Goal: Task Accomplishment & Management: Complete application form

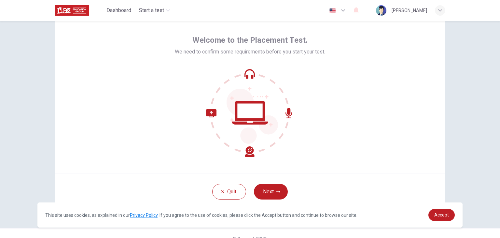
scroll to position [34, 0]
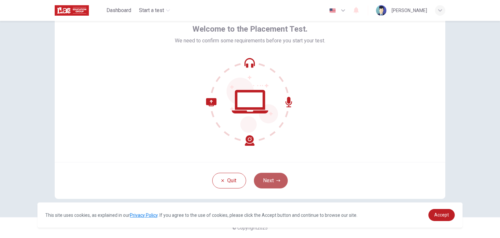
click at [268, 179] on button "Next" at bounding box center [271, 181] width 34 height 16
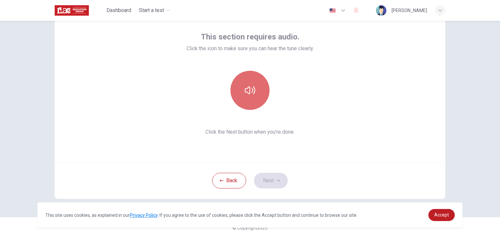
click at [255, 92] on button "button" at bounding box center [250, 90] width 39 height 39
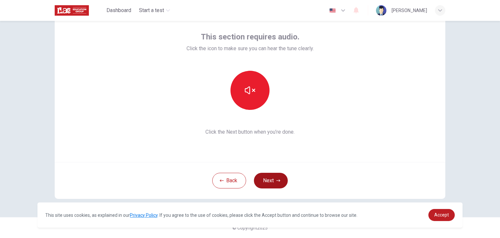
click at [273, 183] on button "Next" at bounding box center [271, 181] width 34 height 16
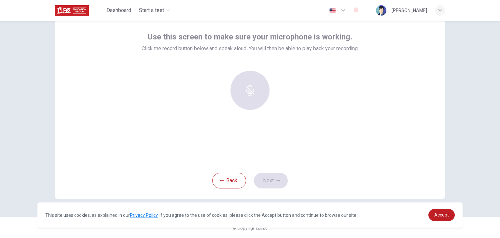
click at [250, 87] on div at bounding box center [250, 90] width 70 height 39
click at [255, 92] on div "Record" at bounding box center [250, 90] width 39 height 39
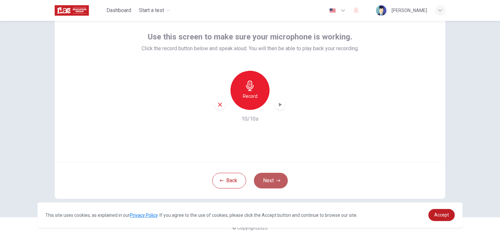
click at [269, 182] on button "Next" at bounding box center [271, 181] width 34 height 16
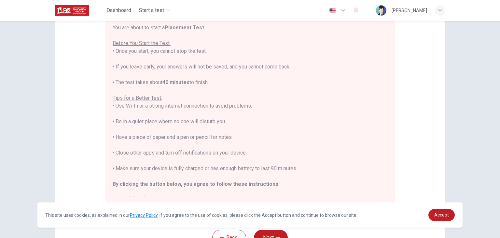
scroll to position [124, 0]
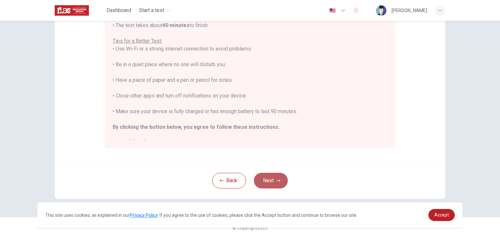
click at [277, 182] on icon "button" at bounding box center [279, 180] width 4 height 4
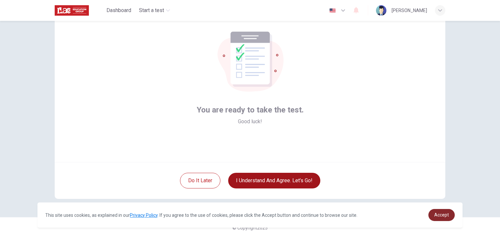
click at [445, 219] on link "Accept" at bounding box center [442, 215] width 26 height 12
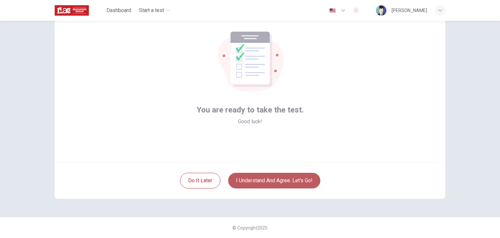
click at [291, 175] on button "I understand and agree. Let’s go!" at bounding box center [274, 181] width 92 height 16
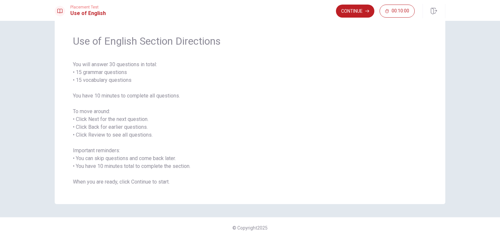
scroll to position [12, 0]
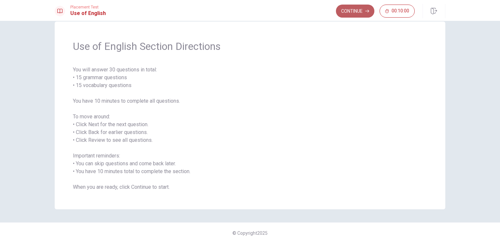
click at [358, 8] on button "Continue" at bounding box center [355, 11] width 38 height 13
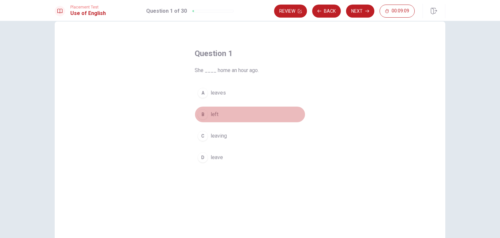
click at [214, 114] on span "left" at bounding box center [215, 114] width 8 height 8
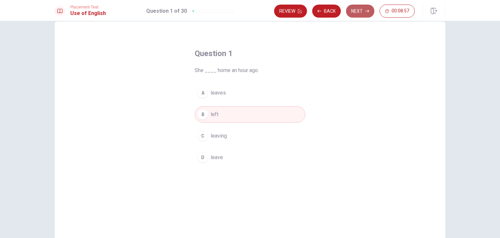
click at [370, 8] on button "Next" at bounding box center [360, 11] width 28 height 13
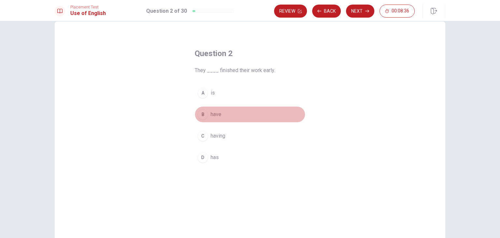
click at [213, 114] on span "have" at bounding box center [216, 114] width 11 height 8
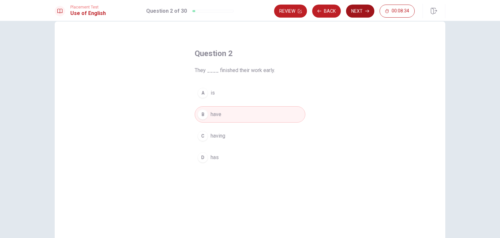
click at [362, 7] on button "Next" at bounding box center [360, 11] width 28 height 13
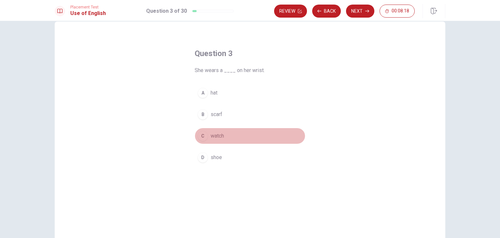
click at [217, 132] on span "watch" at bounding box center [217, 136] width 13 height 8
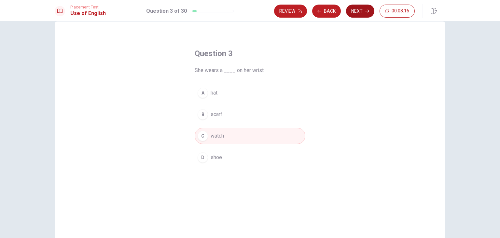
click at [361, 13] on button "Next" at bounding box center [360, 11] width 28 height 13
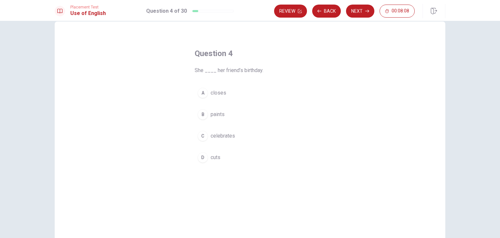
click at [225, 134] on span "celebrates" at bounding box center [223, 136] width 24 height 8
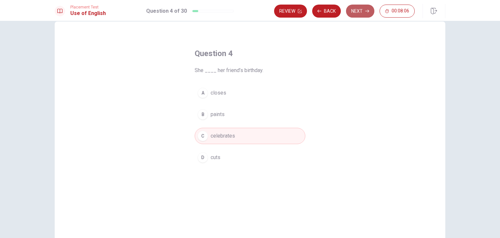
click at [367, 8] on button "Next" at bounding box center [360, 11] width 28 height 13
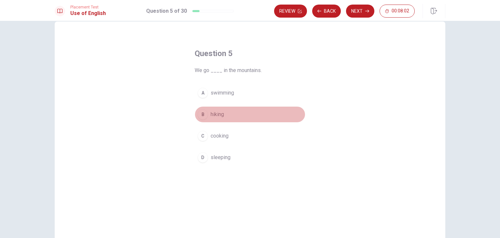
click at [220, 117] on span "hiking" at bounding box center [217, 114] width 13 height 8
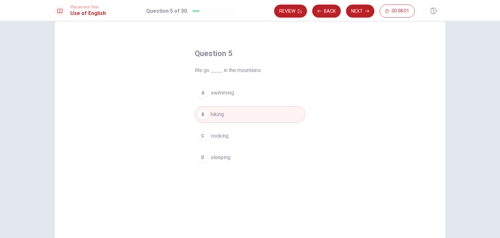
click at [361, 18] on div "Review Back Next 00:08:01" at bounding box center [359, 11] width 171 height 14
click at [361, 12] on button "Next" at bounding box center [360, 11] width 28 height 13
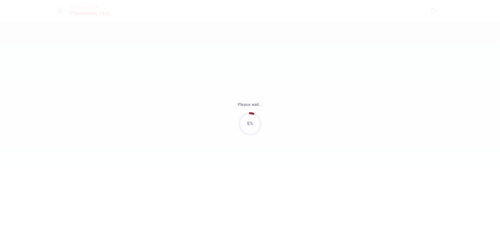
scroll to position [0, 0]
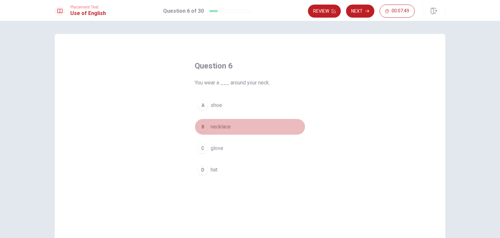
click at [221, 127] on span "necklace" at bounding box center [221, 127] width 20 height 8
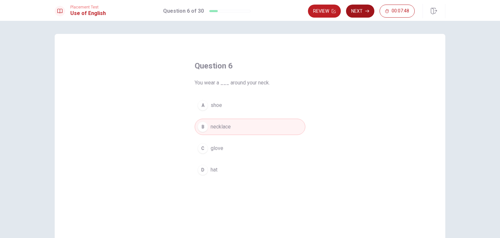
click at [361, 7] on button "Next" at bounding box center [360, 11] width 28 height 13
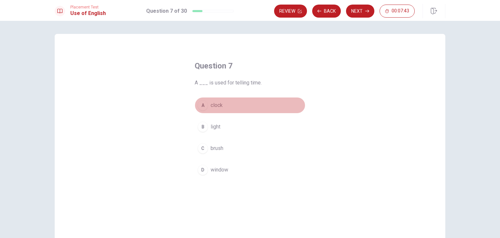
click at [226, 107] on button "A clock" at bounding box center [250, 105] width 111 height 16
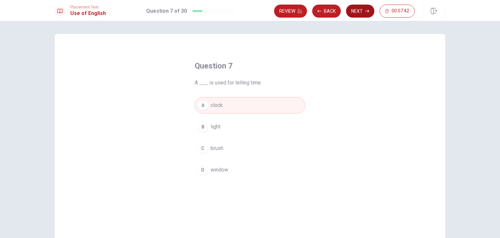
click at [356, 9] on button "Next" at bounding box center [360, 11] width 28 height 13
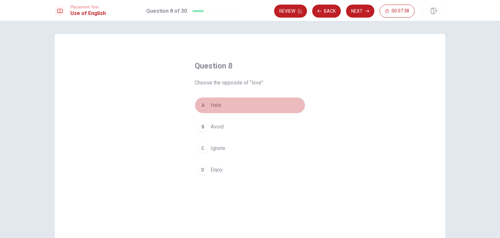
click at [228, 100] on button "A Hate" at bounding box center [250, 105] width 111 height 16
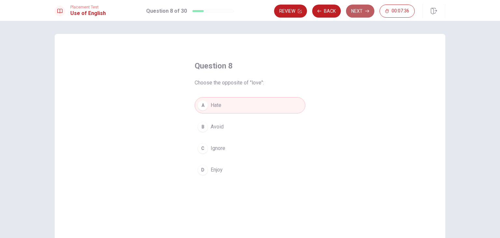
click at [359, 13] on button "Next" at bounding box center [360, 11] width 28 height 13
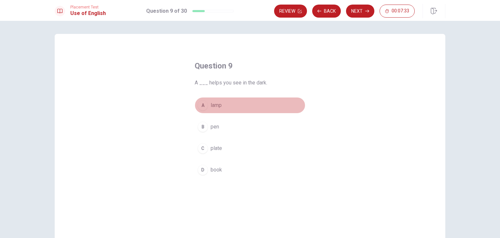
click at [216, 108] on span "lamp" at bounding box center [216, 105] width 11 height 8
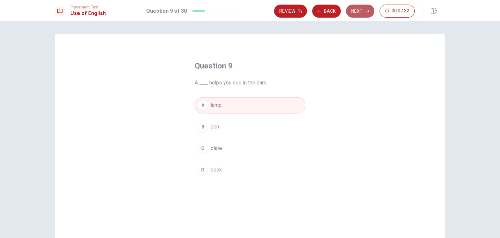
click at [356, 12] on button "Next" at bounding box center [360, 11] width 28 height 13
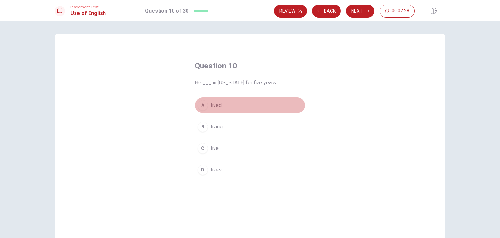
click at [222, 106] on button "A lived" at bounding box center [250, 105] width 111 height 16
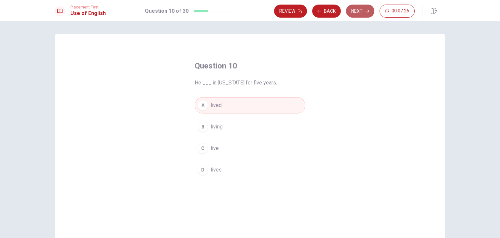
click at [360, 9] on button "Next" at bounding box center [360, 11] width 28 height 13
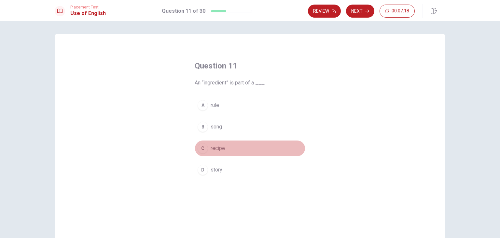
click at [221, 144] on span "recipe" at bounding box center [218, 148] width 14 height 8
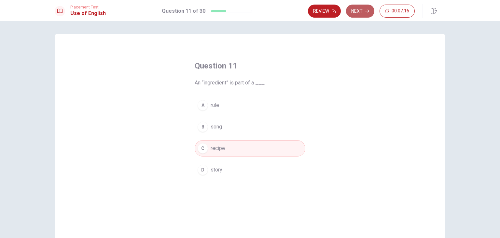
click at [358, 10] on button "Next" at bounding box center [360, 11] width 28 height 13
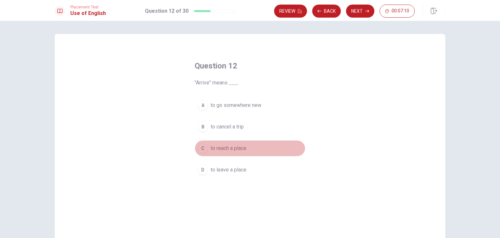
click at [234, 145] on span "to reach a place" at bounding box center [229, 148] width 36 height 8
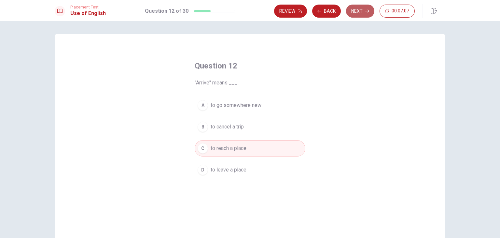
click at [365, 8] on button "Next" at bounding box center [360, 11] width 28 height 13
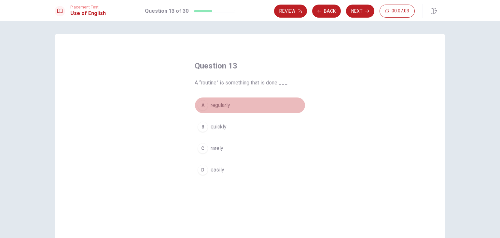
click at [234, 104] on button "A regularly" at bounding box center [250, 105] width 111 height 16
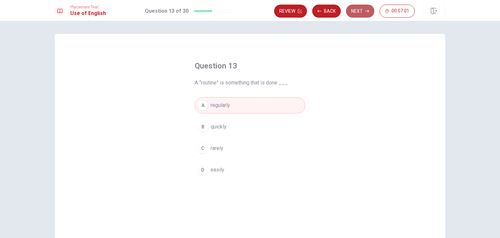
click at [360, 11] on button "Next" at bounding box center [360, 11] width 28 height 13
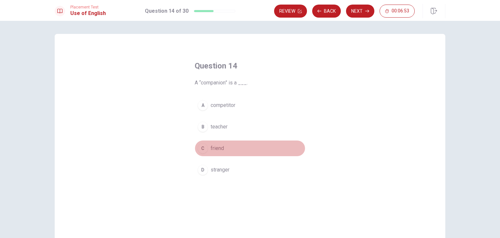
click at [231, 144] on button "C friend" at bounding box center [250, 148] width 111 height 16
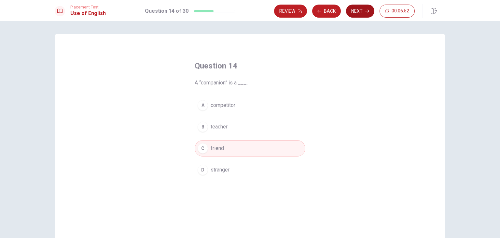
click at [354, 8] on button "Next" at bounding box center [360, 11] width 28 height 13
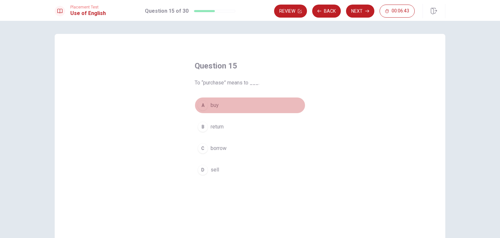
click at [238, 102] on button "A buy" at bounding box center [250, 105] width 111 height 16
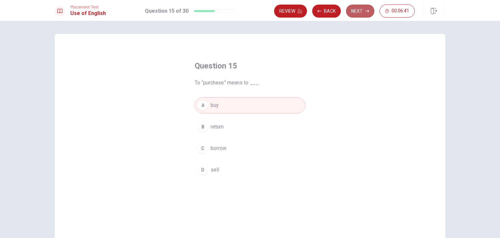
click at [362, 7] on button "Next" at bounding box center [360, 11] width 28 height 13
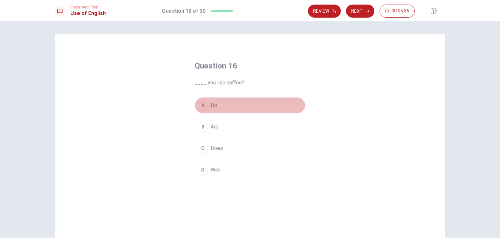
click at [221, 103] on button "A Do" at bounding box center [250, 105] width 111 height 16
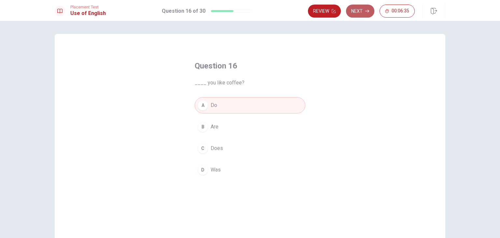
click at [362, 8] on button "Next" at bounding box center [360, 11] width 28 height 13
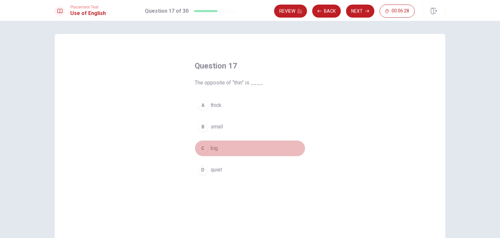
click at [223, 147] on button "C big" at bounding box center [250, 148] width 111 height 16
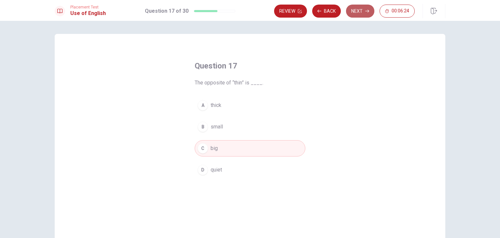
click at [362, 9] on button "Next" at bounding box center [360, 11] width 28 height 13
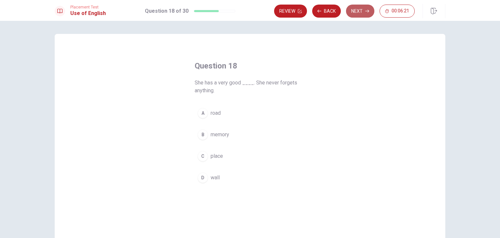
click at [362, 9] on button "Next" at bounding box center [360, 11] width 28 height 13
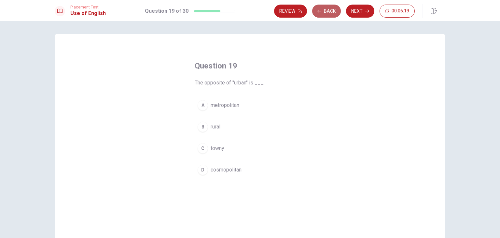
click at [335, 9] on button "Back" at bounding box center [326, 11] width 29 height 13
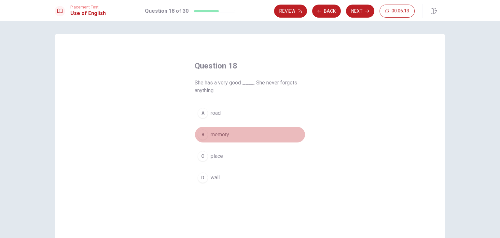
click at [228, 133] on span "memory" at bounding box center [220, 135] width 19 height 8
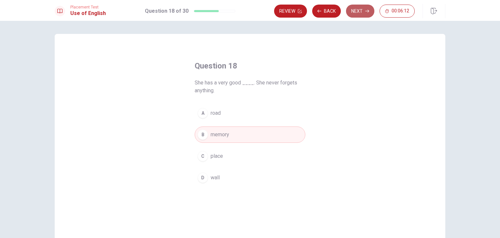
click at [363, 9] on button "Next" at bounding box center [360, 11] width 28 height 13
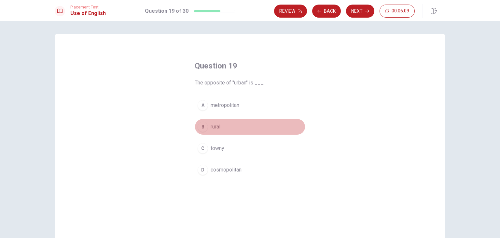
click at [225, 129] on button "B rural" at bounding box center [250, 127] width 111 height 16
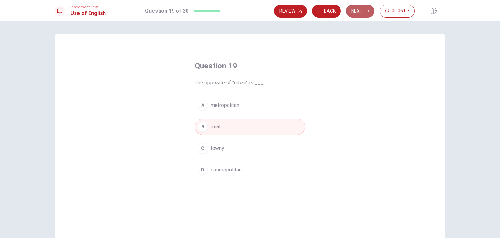
click at [365, 9] on button "Next" at bounding box center [360, 11] width 28 height 13
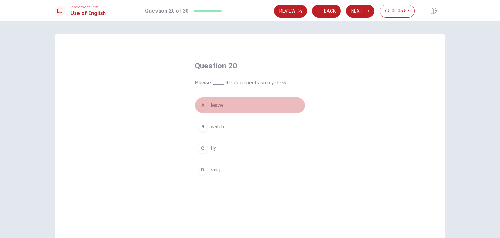
click at [212, 106] on span "leave" at bounding box center [217, 105] width 12 height 8
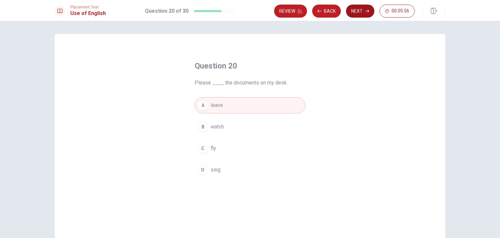
click at [359, 11] on button "Next" at bounding box center [360, 11] width 28 height 13
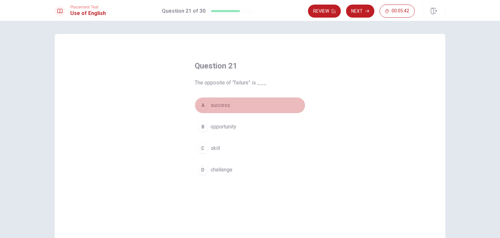
click at [235, 108] on button "A success" at bounding box center [250, 105] width 111 height 16
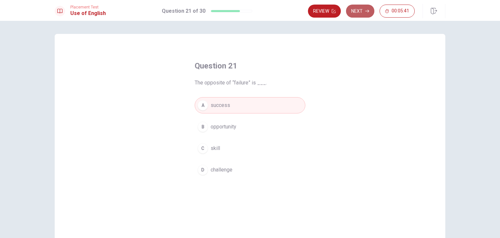
click at [361, 10] on button "Next" at bounding box center [360, 11] width 28 height 13
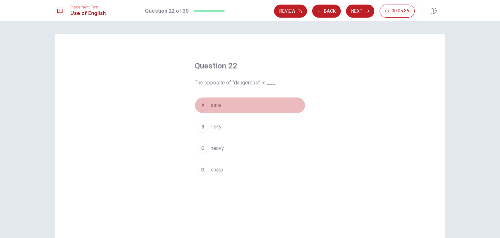
click at [224, 107] on button "A safe" at bounding box center [250, 105] width 111 height 16
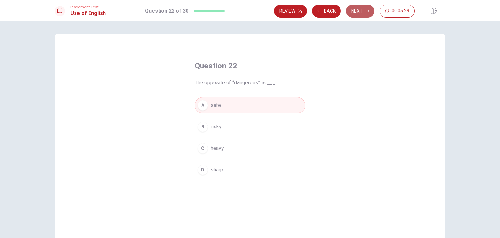
click at [364, 10] on button "Next" at bounding box center [360, 11] width 28 height 13
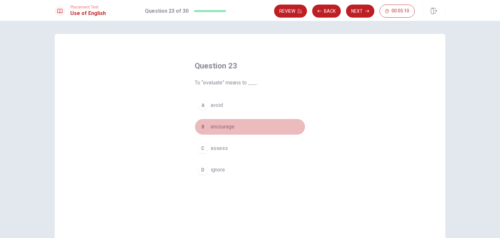
click at [240, 124] on button "B encourage" at bounding box center [250, 127] width 111 height 16
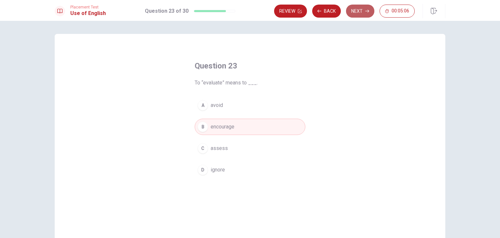
click at [358, 14] on button "Next" at bounding box center [360, 11] width 28 height 13
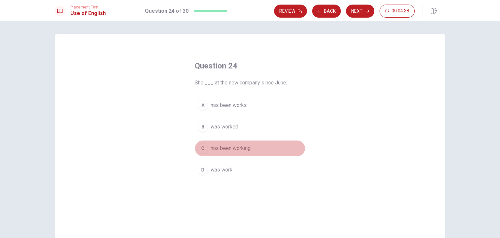
click at [245, 148] on span "has been working" at bounding box center [231, 148] width 40 height 8
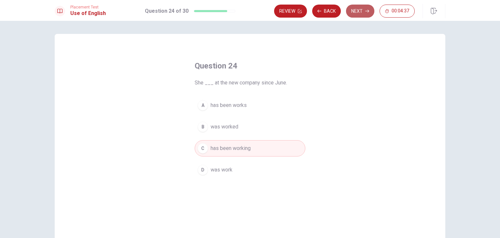
click at [357, 15] on button "Next" at bounding box center [360, 11] width 28 height 13
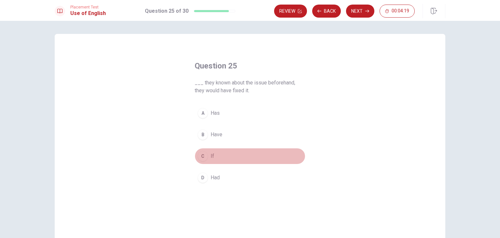
click at [215, 152] on button "C If" at bounding box center [250, 156] width 111 height 16
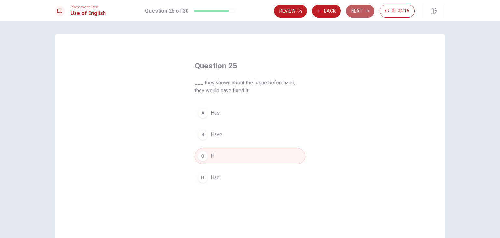
click at [358, 11] on button "Next" at bounding box center [360, 11] width 28 height 13
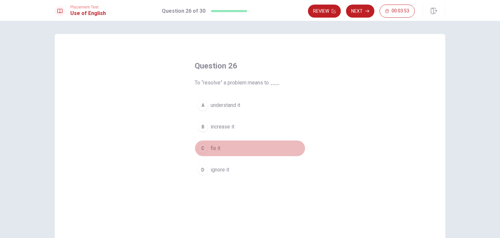
click at [219, 149] on button "C fix it" at bounding box center [250, 148] width 111 height 16
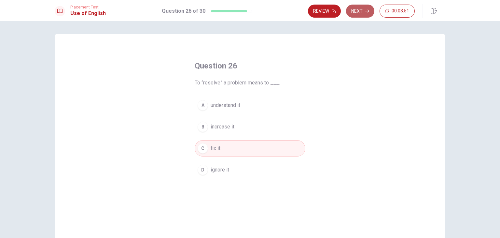
click at [362, 8] on button "Next" at bounding box center [360, 11] width 28 height 13
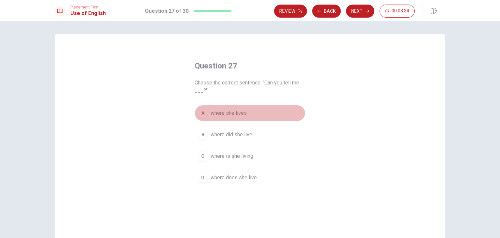
click at [243, 113] on span "where she lives" at bounding box center [229, 113] width 36 height 8
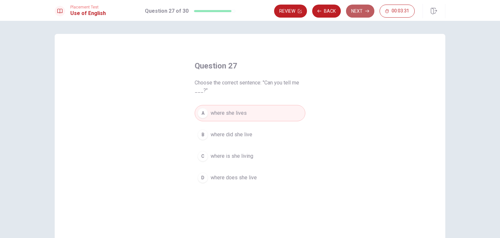
click at [357, 10] on button "Next" at bounding box center [360, 11] width 28 height 13
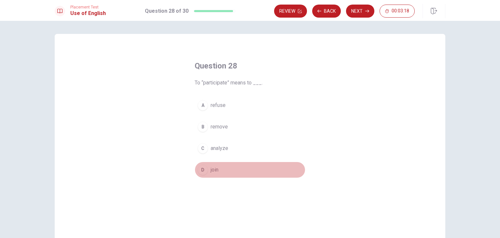
click at [232, 167] on button "D join" at bounding box center [250, 170] width 111 height 16
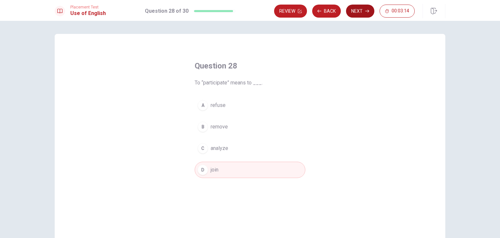
click at [357, 12] on button "Next" at bounding box center [360, 11] width 28 height 13
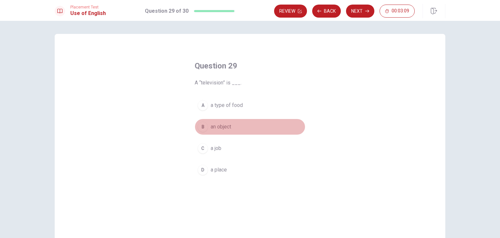
click at [235, 123] on button "B an object" at bounding box center [250, 127] width 111 height 16
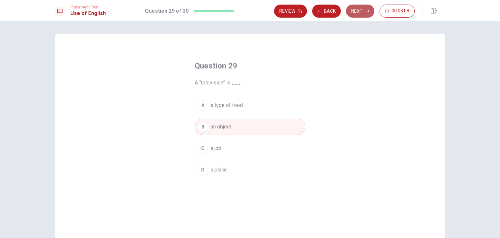
click at [364, 6] on button "Next" at bounding box center [360, 11] width 28 height 13
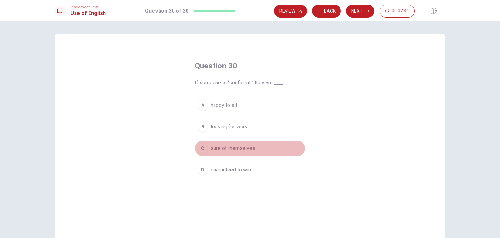
click at [242, 148] on span "sure of themselves" at bounding box center [233, 148] width 45 height 8
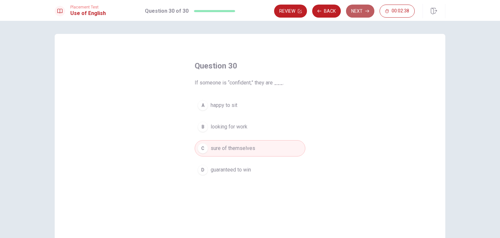
click at [359, 8] on button "Next" at bounding box center [360, 11] width 28 height 13
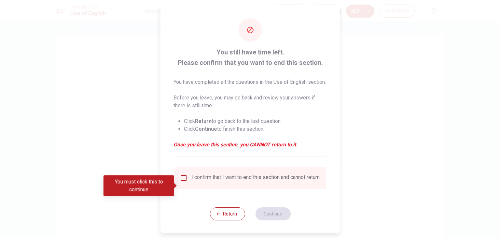
click at [255, 182] on div "I confirm that I want to end this section and cannot return." at bounding box center [256, 178] width 129 height 8
click at [184, 182] on input "You must click this to continue" at bounding box center [184, 178] width 8 height 8
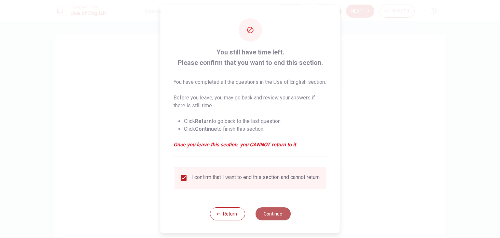
click at [273, 220] on button "Continue" at bounding box center [272, 213] width 35 height 13
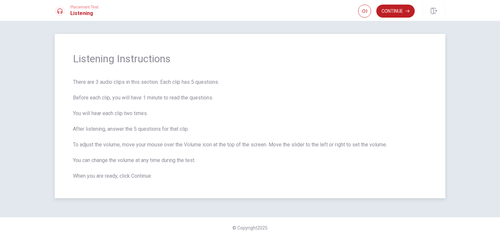
click at [406, 192] on div "Listening Instructions There are 3 audio clips in this section. Each clip has 5…" at bounding box center [250, 116] width 391 height 164
click at [392, 13] on button "Continue" at bounding box center [396, 11] width 38 height 13
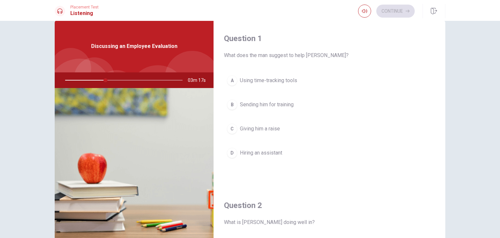
scroll to position [296, 0]
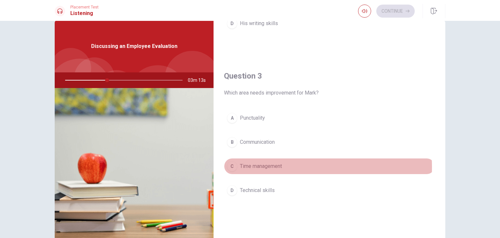
click at [268, 165] on span "Time management" at bounding box center [261, 166] width 42 height 8
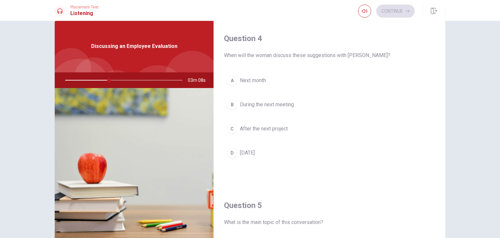
scroll to position [508, 0]
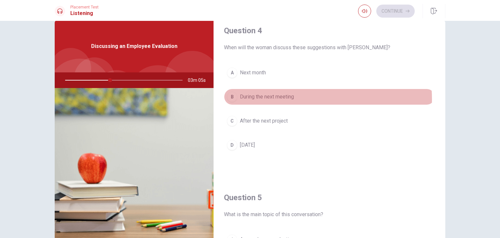
click at [287, 97] on span "During the next meeting" at bounding box center [267, 97] width 54 height 8
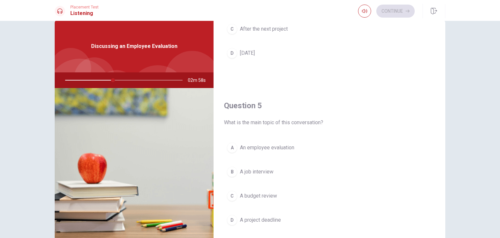
scroll to position [604, 0]
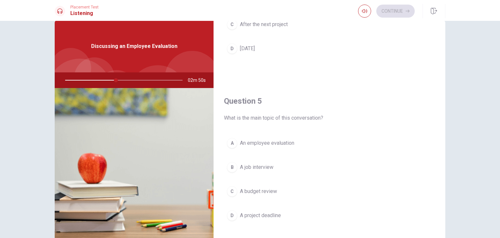
click at [277, 167] on button "B A job interview" at bounding box center [329, 167] width 211 height 16
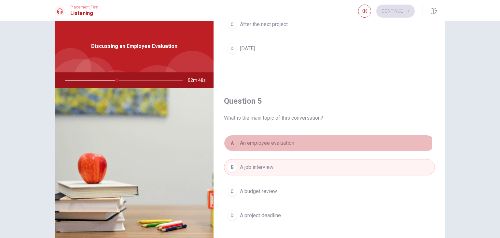
click at [270, 136] on button "A An employee evaluation" at bounding box center [329, 143] width 211 height 16
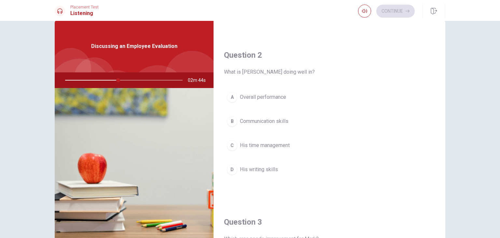
scroll to position [147, 0]
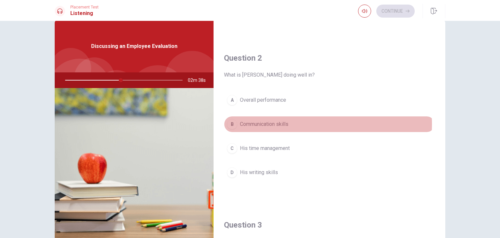
click at [304, 123] on button "B Communication skills" at bounding box center [329, 124] width 211 height 16
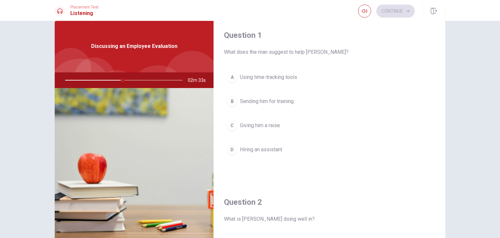
scroll to position [3, 0]
drag, startPoint x: 121, startPoint y: 80, endPoint x: 112, endPoint y: 80, distance: 8.8
click at [112, 80] on div at bounding box center [122, 80] width 131 height 16
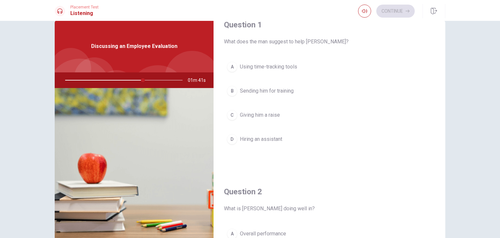
scroll to position [15, 0]
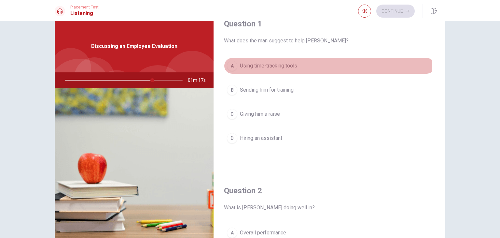
click at [267, 64] on span "Using time-tracking tools" at bounding box center [268, 66] width 57 height 8
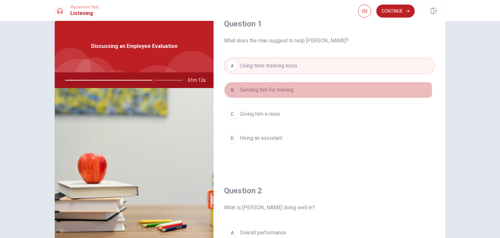
click at [291, 91] on span "Sending him for training" at bounding box center [267, 90] width 54 height 8
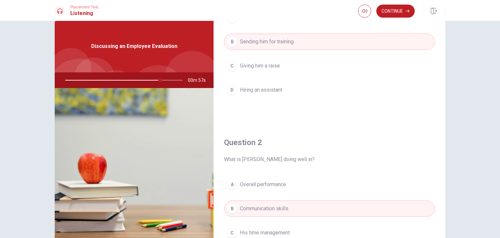
scroll to position [0, 0]
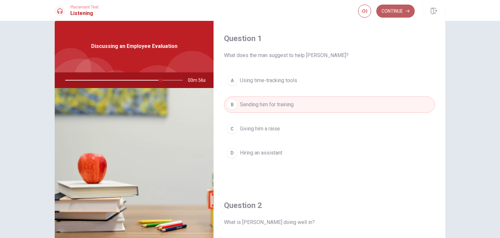
click at [396, 7] on button "Continue" at bounding box center [396, 11] width 38 height 13
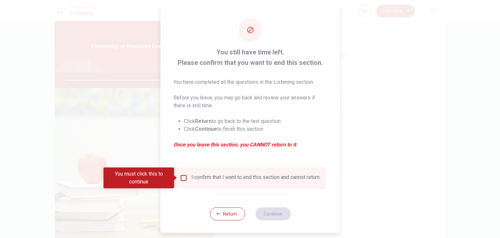
click at [288, 188] on div "I confirm that I want to end this section and cannot return." at bounding box center [250, 177] width 151 height 21
click at [185, 176] on input "You must click this to continue" at bounding box center [184, 178] width 8 height 8
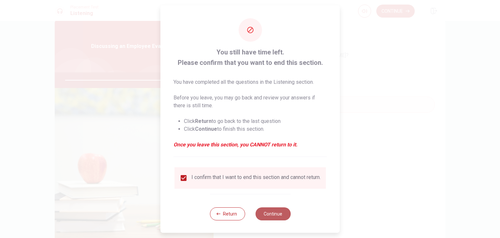
click at [273, 220] on button "Continue" at bounding box center [272, 213] width 35 height 13
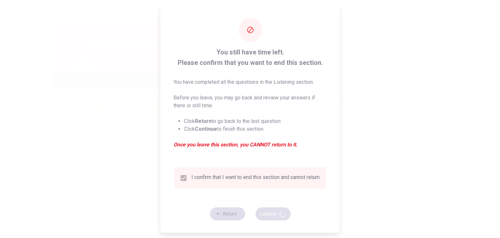
type input "84"
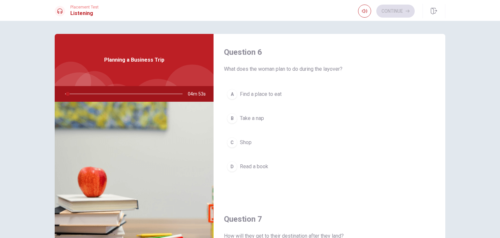
click at [390, 36] on div "Question 6 What does the woman plan to do during the layover? A Find a place to…" at bounding box center [330, 117] width 232 height 167
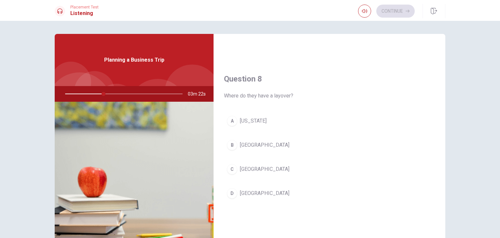
scroll to position [317, 0]
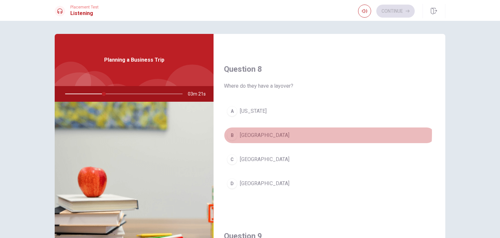
click at [281, 132] on button "B [GEOGRAPHIC_DATA]" at bounding box center [329, 135] width 211 height 16
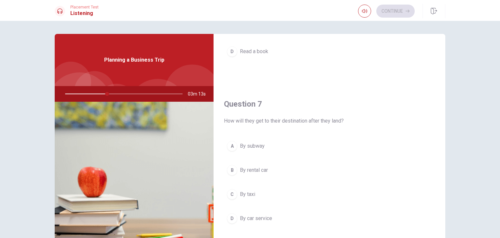
scroll to position [117, 0]
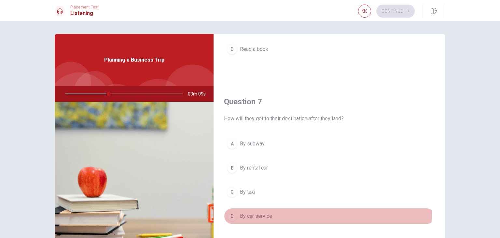
click at [287, 211] on button "D By car service" at bounding box center [329, 216] width 211 height 16
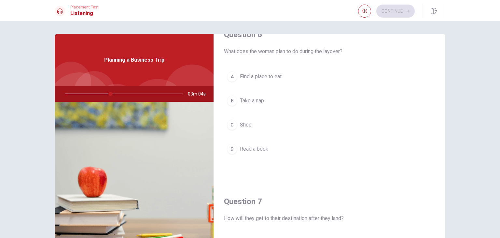
scroll to position [14, 0]
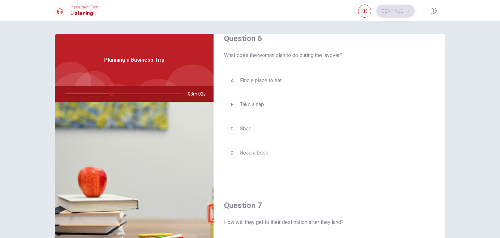
click at [300, 81] on button "A Find a place to eat" at bounding box center [329, 80] width 211 height 16
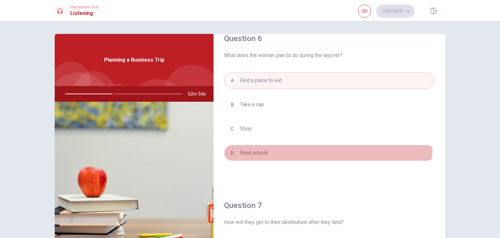
click at [322, 146] on button "D Read a book" at bounding box center [329, 153] width 211 height 16
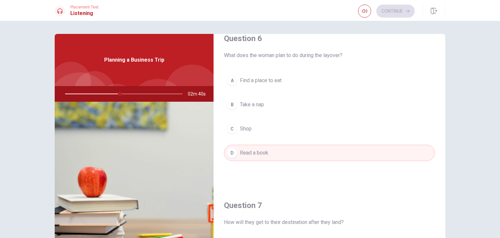
click at [326, 80] on button "A Find a place to eat" at bounding box center [329, 80] width 211 height 16
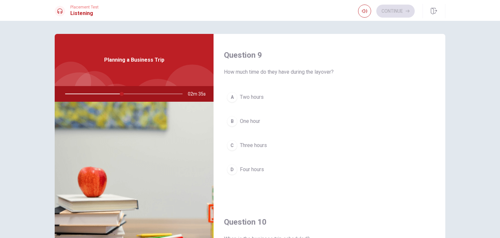
scroll to position [495, 0]
drag, startPoint x: 266, startPoint y: 100, endPoint x: 459, endPoint y: 173, distance: 206.0
click at [459, 173] on div "Question 6 What does the woman plan to do during the layover? A Find a place to…" at bounding box center [250, 129] width 500 height 217
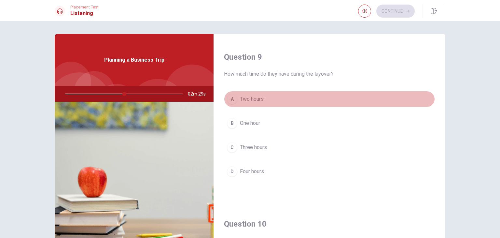
click at [338, 93] on button "A Two hours" at bounding box center [329, 99] width 211 height 16
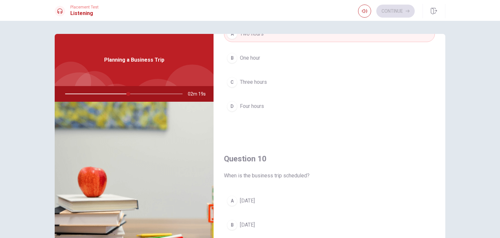
scroll to position [604, 0]
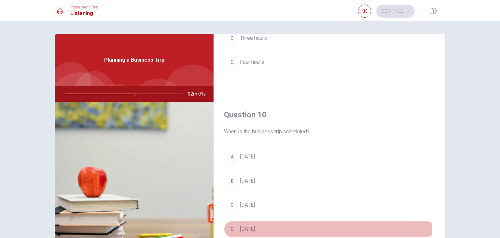
click at [273, 228] on button "D [DATE]" at bounding box center [329, 229] width 211 height 16
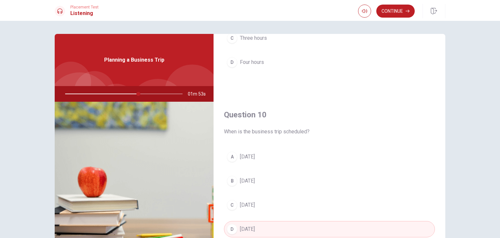
scroll to position [145, 0]
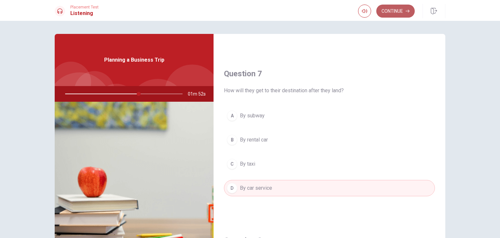
click at [399, 8] on button "Continue" at bounding box center [396, 11] width 38 height 13
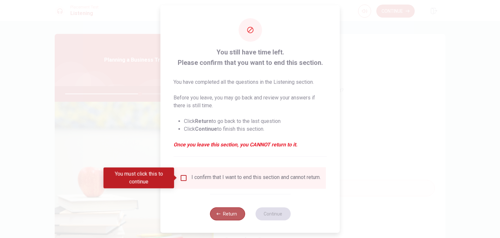
click at [223, 220] on button "Return" at bounding box center [227, 213] width 35 height 13
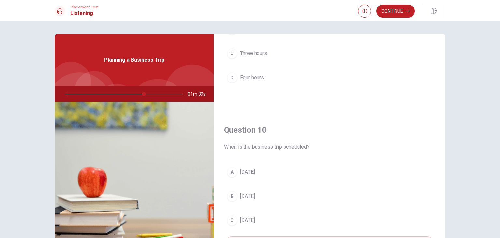
scroll to position [604, 0]
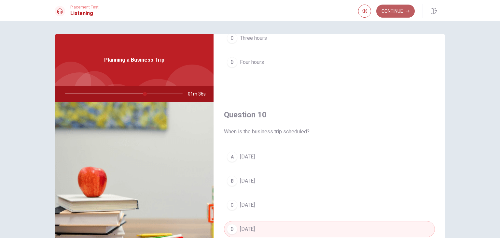
click at [389, 15] on button "Continue" at bounding box center [396, 11] width 38 height 13
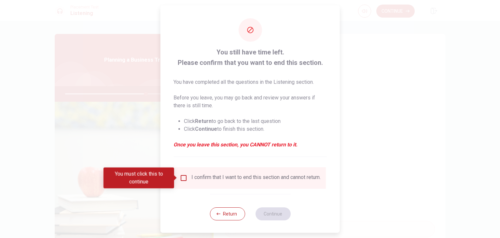
click at [226, 173] on div "I confirm that I want to end this section and cannot return." at bounding box center [250, 177] width 151 height 21
click at [224, 181] on div "I confirm that I want to end this section and cannot return." at bounding box center [256, 178] width 129 height 8
click at [180, 177] on input "You must click this to continue" at bounding box center [184, 178] width 8 height 8
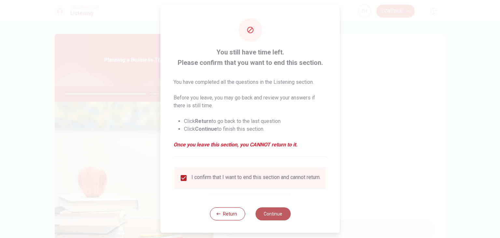
click at [266, 220] on button "Continue" at bounding box center [272, 213] width 35 height 13
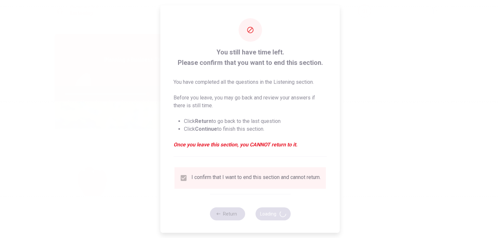
type input "71"
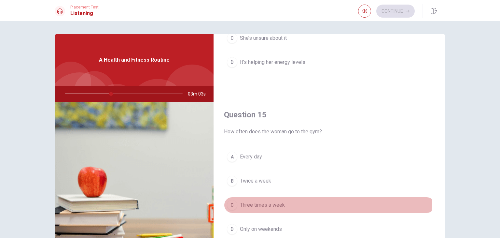
click at [311, 200] on button "C Three times a week" at bounding box center [329, 205] width 211 height 16
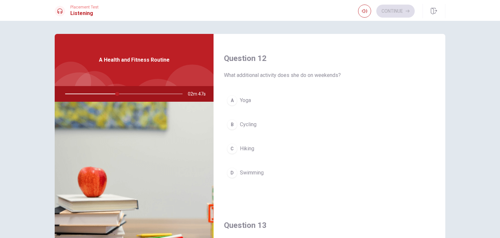
scroll to position [156, 0]
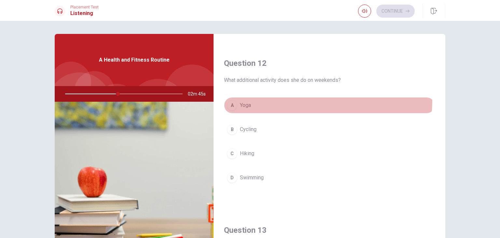
click at [322, 101] on button "A Yoga" at bounding box center [329, 105] width 211 height 16
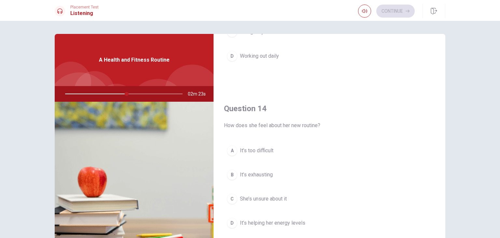
scroll to position [448, 0]
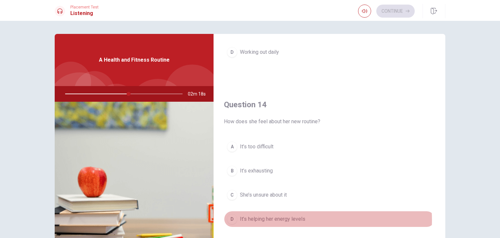
click at [290, 218] on span "It’s helping her energy levels" at bounding box center [272, 219] width 65 height 8
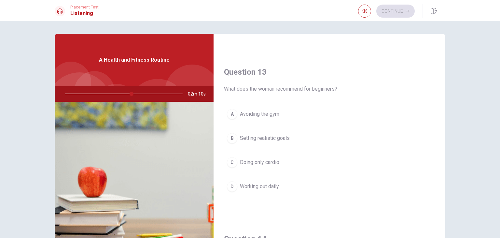
scroll to position [317, 0]
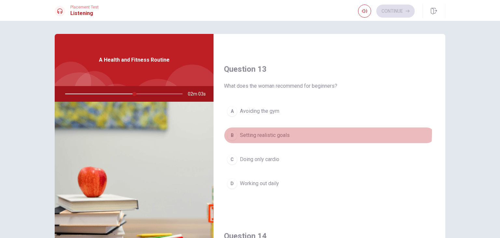
click at [292, 131] on button "B Setting realistic goals" at bounding box center [329, 135] width 211 height 16
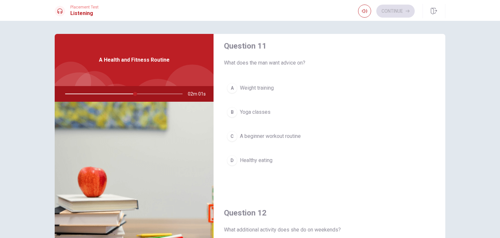
scroll to position [0, 0]
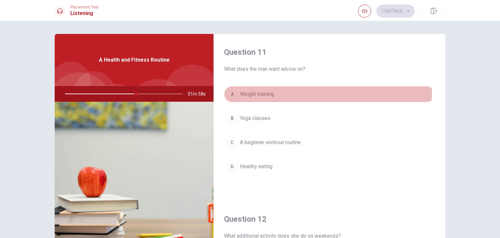
click at [273, 91] on span "Weight training" at bounding box center [257, 94] width 34 height 8
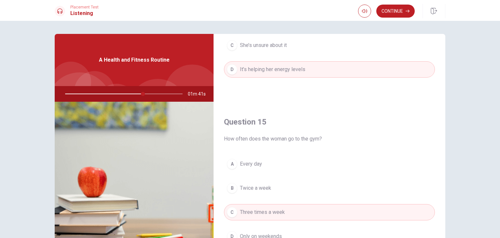
scroll to position [604, 0]
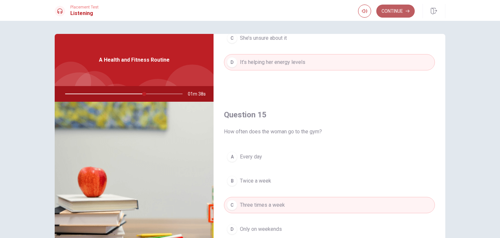
click at [395, 14] on button "Continue" at bounding box center [396, 11] width 38 height 13
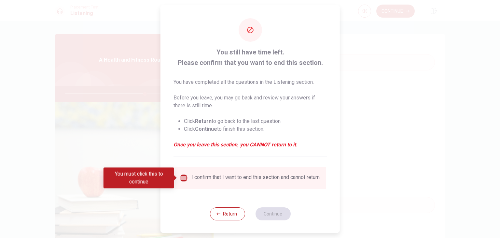
click at [183, 179] on input "You must click this to continue" at bounding box center [184, 178] width 8 height 8
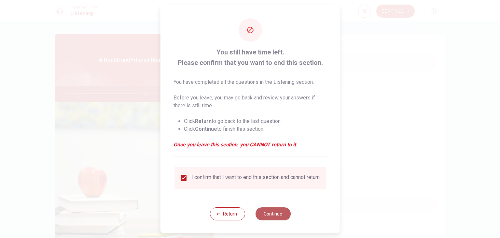
click at [272, 220] on button "Continue" at bounding box center [272, 213] width 35 height 13
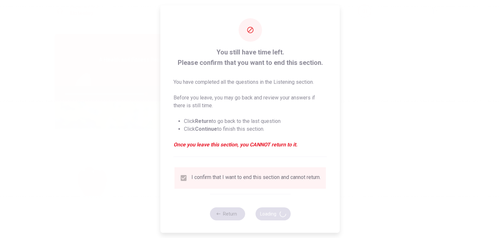
type input "69"
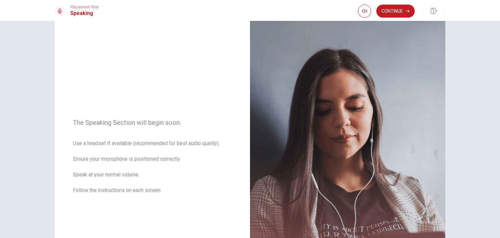
scroll to position [16, 0]
click at [388, 7] on button "Continue" at bounding box center [396, 11] width 38 height 13
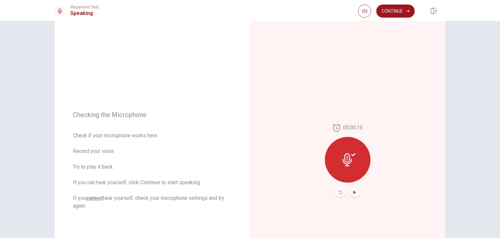
click at [396, 13] on button "Continue" at bounding box center [396, 11] width 38 height 13
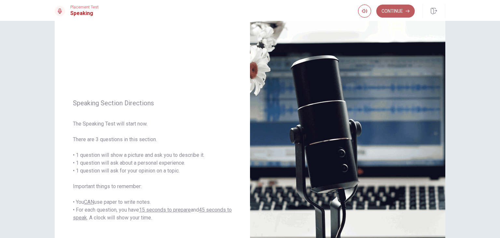
click at [397, 14] on button "Continue" at bounding box center [396, 11] width 38 height 13
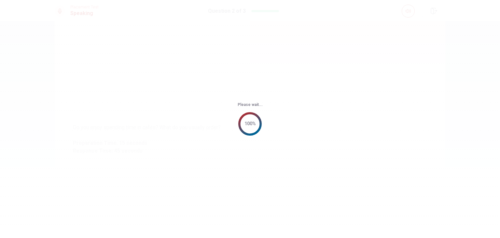
scroll to position [0, 0]
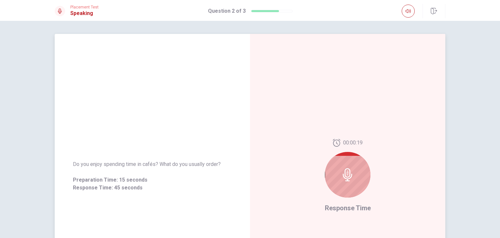
click at [355, 166] on div at bounding box center [348, 175] width 46 height 46
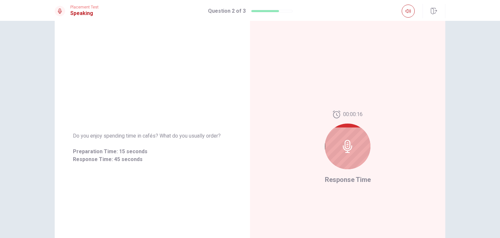
scroll to position [29, 0]
click at [344, 140] on icon at bounding box center [347, 145] width 9 height 13
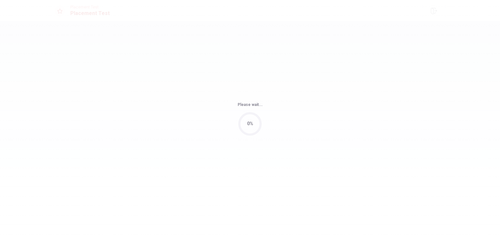
scroll to position [0, 0]
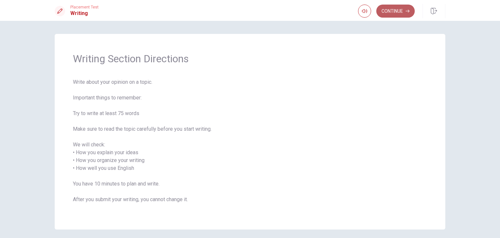
click at [390, 13] on button "Continue" at bounding box center [396, 11] width 38 height 13
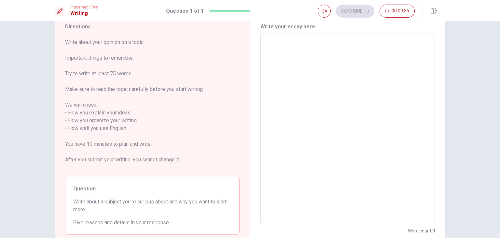
scroll to position [24, 0]
click at [308, 60] on textarea at bounding box center [347, 128] width 165 height 181
type textarea "I"
type textarea "x"
type textarea "Im"
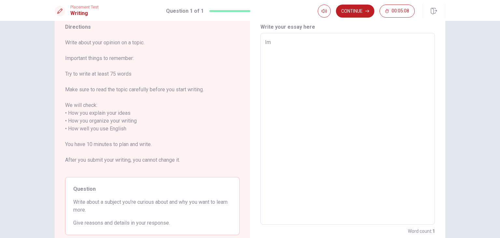
type textarea "x"
type textarea "Im"
type textarea "x"
type textarea "Im r"
type textarea "x"
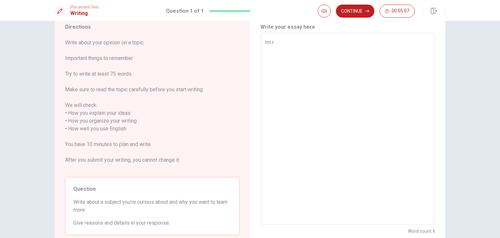
type textarea "Im re"
type textarea "x"
type textarea "Im rea"
type textarea "x"
type textarea "Im real"
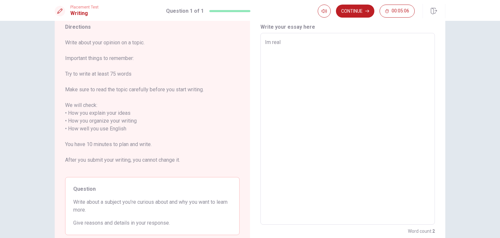
type textarea "x"
type textarea "Im reall"
type textarea "x"
type textarea "Im really"
type textarea "x"
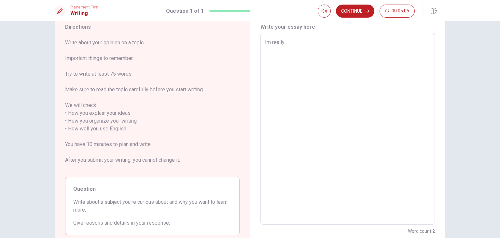
type textarea "Im really"
type textarea "x"
type textarea "Im really v"
type textarea "x"
type textarea "Im really ve"
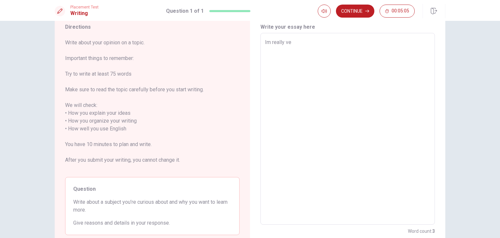
type textarea "x"
type textarea "Im really ver"
type textarea "x"
type textarea "Im really very"
type textarea "x"
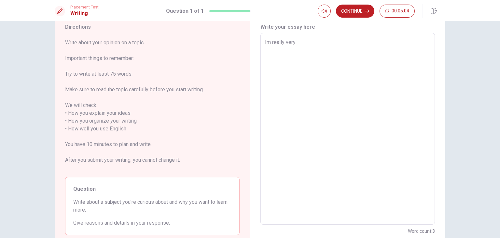
type textarea "Im really very"
type textarea "x"
type textarea "Im really very i"
type textarea "x"
type textarea "Im really very in"
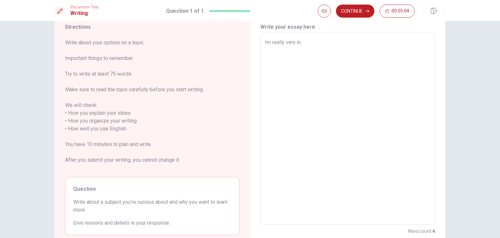
type textarea "x"
type textarea "Im really very int"
type textarea "x"
type textarea "Im really very inte"
type textarea "x"
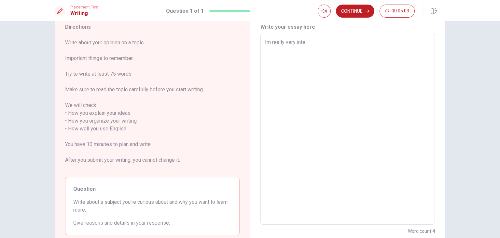
type textarea "Im really very inter"
type textarea "x"
type textarea "Im really very intere"
type textarea "x"
type textarea "Im really very interes"
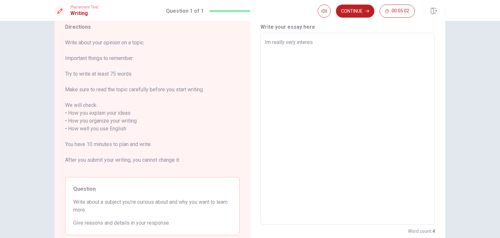
type textarea "x"
type textarea "Im really very interest"
type textarea "x"
type textarea "Im really very intereste"
type textarea "x"
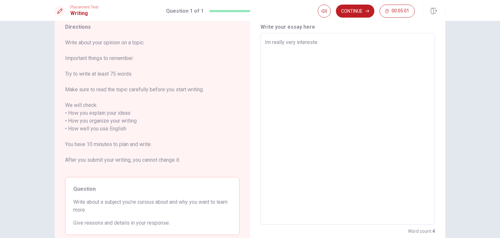
type textarea "Im really very interested"
type textarea "x"
type textarea "Im really very interested"
type textarea "x"
type textarea "Im really very interested i"
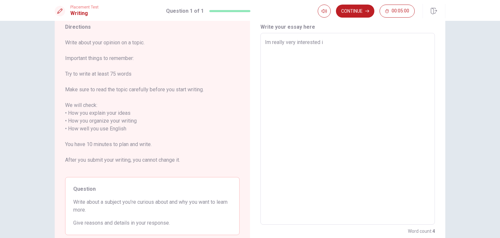
type textarea "x"
type textarea "Im really very interested in"
type textarea "x"
type textarea "Im really very interested in"
type textarea "x"
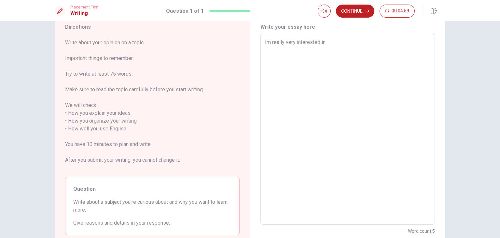
type textarea "Im really very interested in b"
type textarea "x"
type textarea "Im really very interested in bi"
type textarea "x"
type textarea "Im really very interested in bio"
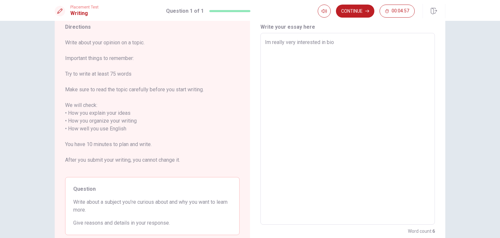
type textarea "x"
type textarea "Im really very interested in biol"
type textarea "x"
type textarea "Im really very interested in biolo"
type textarea "x"
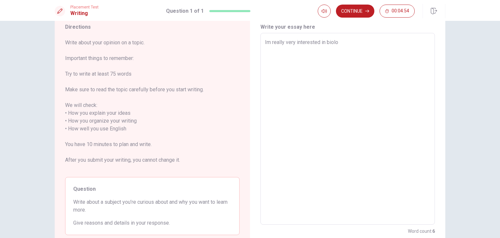
type textarea "Im really very interested in biolog"
type textarea "x"
type textarea "Im really very interested in biology"
type textarea "x"
type textarea "Im really very interested in biology,"
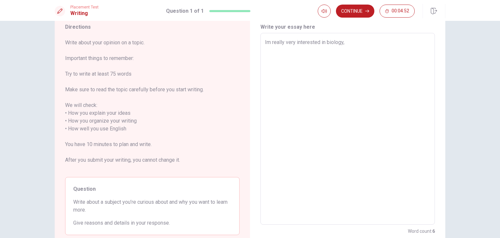
type textarea "x"
type textarea "Im really very interested in biology,"
type textarea "x"
type textarea "Im really very interested in biology, u"
type textarea "x"
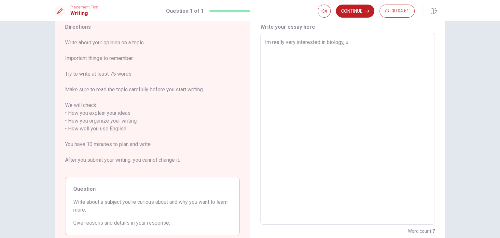
type textarea "Im really very interested in biology, un"
type textarea "x"
type textarea "Im really very interested in biology, und"
type textarea "x"
type textarea "Im really very interested in biology, unde"
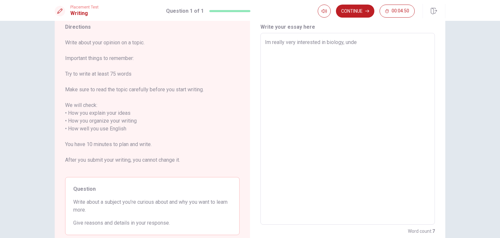
type textarea "x"
type textarea "Im really very interested in biology, under"
type textarea "x"
type textarea "Im really very interested in biology, unders"
type textarea "x"
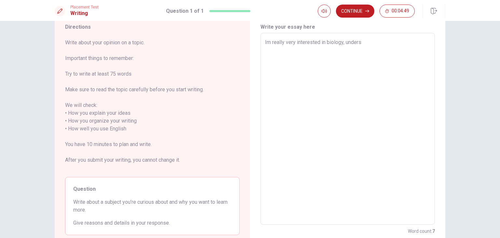
type textarea "Im really very interested in biology, underst"
type textarea "x"
type textarea "Im really very interested in biology, understa"
type textarea "x"
type textarea "Im really very interested in biology, understan"
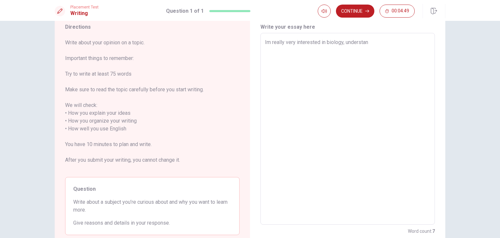
type textarea "x"
type textarea "Im really very interested in biology, understand"
type textarea "x"
type textarea "Im really very interested in biology, understandi"
type textarea "x"
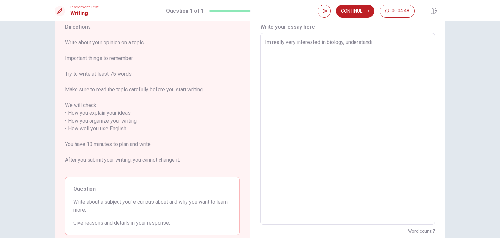
type textarea "Im really very interested in biology, understandin"
type textarea "x"
type textarea "Im really very interested in biology, understanding"
type textarea "x"
type textarea "Im really very interested in biology, understanding"
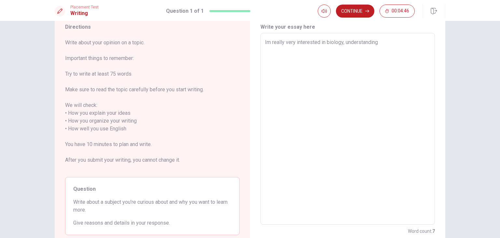
type textarea "x"
type textarea "Im really very interested in biology, understanding t"
type textarea "x"
type textarea "Im really very interested in biology, understanding th"
type textarea "x"
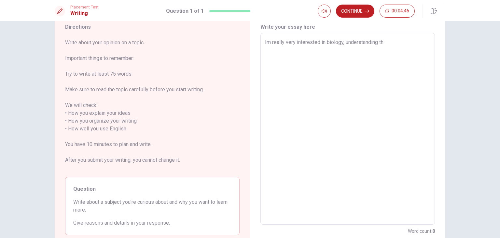
type textarea "Im really very interested in biology, understanding the"
type textarea "x"
type textarea "Im really very interested in biology, understanding the"
type textarea "x"
type textarea "Im really very interested in biology, understanding the h"
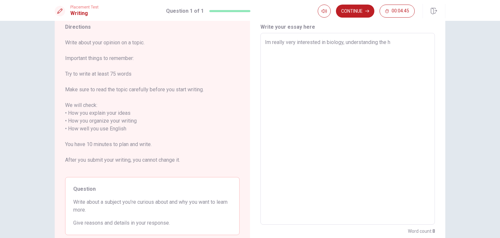
type textarea "x"
type textarea "Im really very interested in biology, understanding the hu"
type textarea "x"
type textarea "Im really very interested in biology, understanding the hum"
type textarea "x"
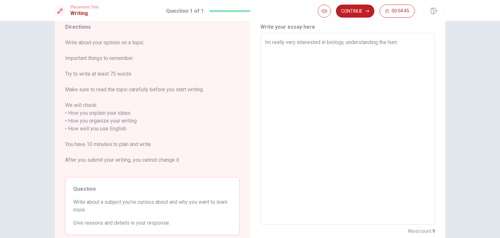
type textarea "Im really very interested in biology, understanding the huma"
type textarea "x"
type textarea "Im really very interested in biology, understanding the human"
type textarea "x"
type textarea "Im really very interested in biology, understanding the human"
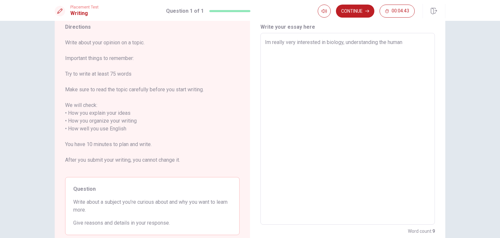
type textarea "x"
type textarea "Im really very interested in biology, understanding the human b"
type textarea "x"
type textarea "Im really very interested in biology, understanding the human bo"
type textarea "x"
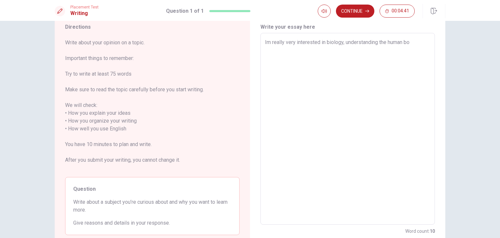
type textarea "Im really very interested in biology, understanding the human bod"
type textarea "x"
type textarea "Im really very interested in biology, understanding the human body"
type textarea "x"
type textarea "Im really very interested in biology, understanding the human body"
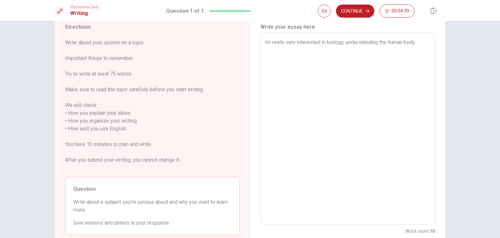
type textarea "x"
type textarea "Im really very interested in biology, understanding the human body a"
type textarea "x"
type textarea "Im really very interested in biology, understanding the human body an"
type textarea "x"
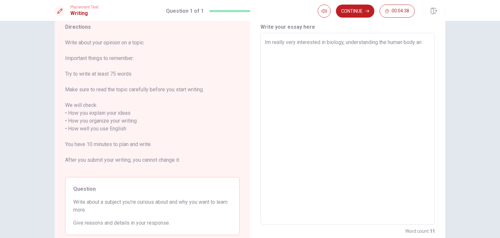
type textarea "Im really very interested in biology, understanding the human body and"
type textarea "x"
type textarea "Im really very interested in biology, understanding the human body and"
type textarea "x"
type textarea "Im really very interested in biology, understanding the human body and h"
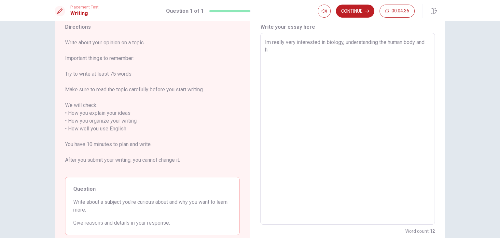
type textarea "x"
type textarea "Im really very interested in biology, understanding the human body and ho"
type textarea "x"
type textarea "Im really very interested in biology, understanding the human body and how"
type textarea "x"
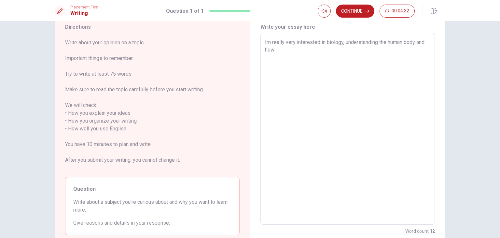
type textarea "Im really very interested in biology, understanding the human body and how"
type textarea "x"
type textarea "Im really very interested in biology, understanding the human body and how t"
type textarea "x"
type textarea "Im really very interested in biology, understanding the human body and how th"
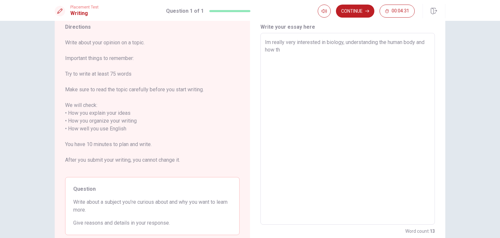
type textarea "x"
type textarea "Im really very interested in biology, understanding the human body and how thi"
type textarea "x"
type textarea "Im really very interested in biology, understanding the human body and how this"
type textarea "x"
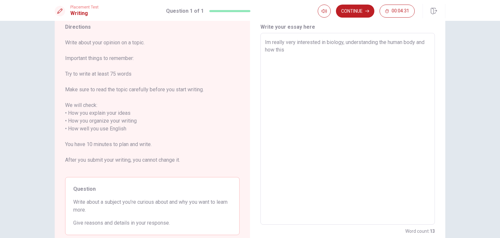
type textarea "Im really very interested in biology, understanding the human body and how this"
type textarea "x"
type textarea "Im really very interested in biology, understanding the human body and how this…"
type textarea "x"
type textarea "Im really very interested in biology, understanding the human body and how this…"
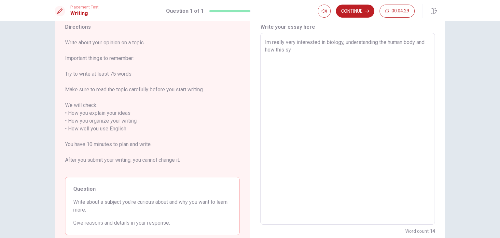
type textarea "x"
type textarea "Im really very interested in biology, understanding the human body and how this…"
type textarea "x"
type textarea "Im really very interested in biology, understanding the human body and how this…"
type textarea "x"
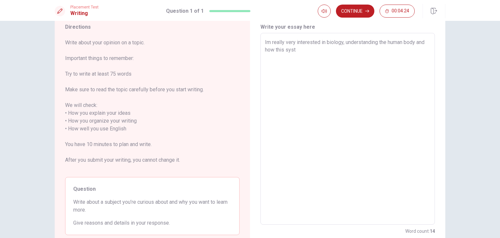
type textarea "Im really very interested in biology, understanding the human body and how this…"
type textarea "x"
type textarea "Im really very interested in biology, understanding the human body and how this…"
type textarea "x"
type textarea "Im really very interested in biology, understanding the human body and how this…"
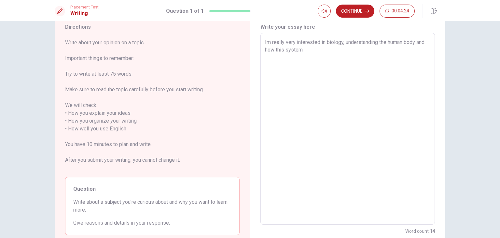
type textarea "x"
type textarea "Im really very interested in biology, understanding the human body and how this…"
type textarea "x"
type textarea "Im really very interested in biology, understanding the human body and how this…"
type textarea "x"
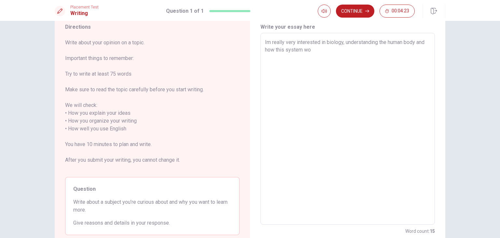
type textarea "Im really very interested in biology, understanding the human body and how this…"
type textarea "x"
type textarea "Im really very interested in biology, understanding the human body and how this…"
type textarea "x"
type textarea "Im really very interested in biology, understanding the human body and how this…"
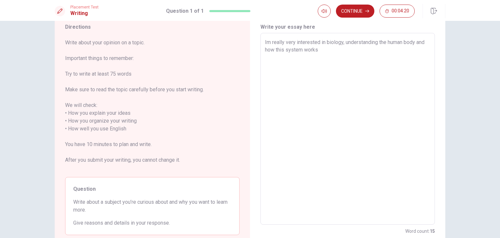
type textarea "x"
type textarea "Im really very interested in biology, understanding the human body and how this…"
type textarea "x"
type textarea "Im really very interested in biology, understanding the human body and how this…"
type textarea "x"
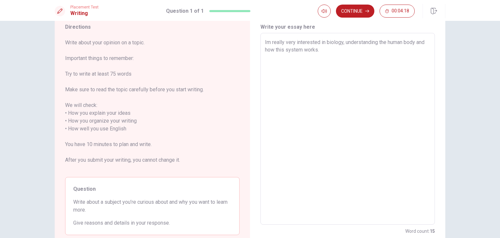
type textarea "Im really very interested in biology, understanding the human body and how this…"
type textarea "x"
type textarea "Im really very interested in biology, understanding the human body and how this…"
type textarea "x"
type textarea "Im really very interested in biology, understanding the human body and how this…"
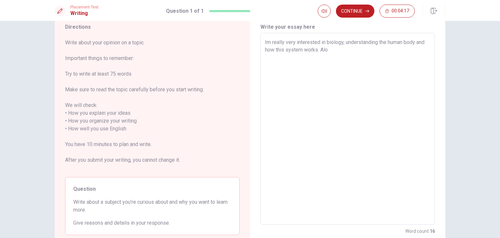
type textarea "x"
type textarea "Im really very interested in biology, understanding the human body and how this…"
type textarea "x"
type textarea "Im really very interested in biology, understanding the human body and how this…"
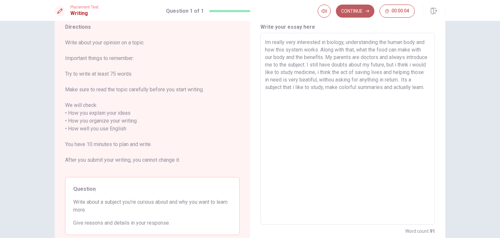
click at [363, 13] on button "Continue" at bounding box center [355, 11] width 38 height 13
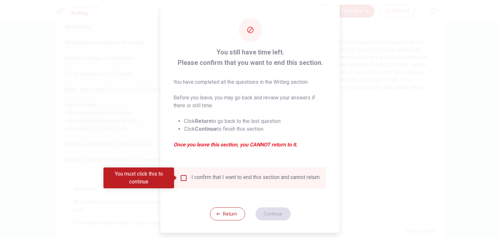
click at [208, 187] on div "I confirm that I want to end this section and cannot return." at bounding box center [250, 177] width 151 height 21
click at [180, 179] on input "You must click this to continue" at bounding box center [184, 178] width 8 height 8
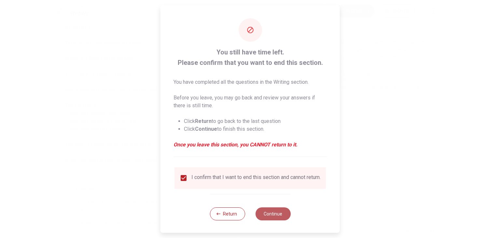
click at [265, 219] on button "Continue" at bounding box center [272, 213] width 35 height 13
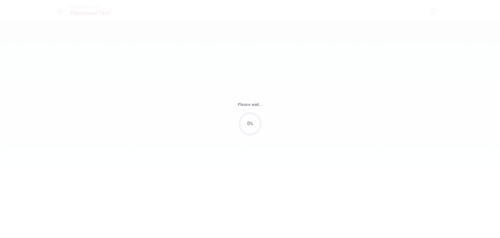
scroll to position [0, 0]
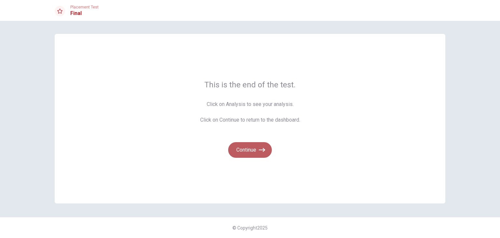
click at [246, 155] on button "Continue" at bounding box center [250, 150] width 44 height 16
